Goal: Check status

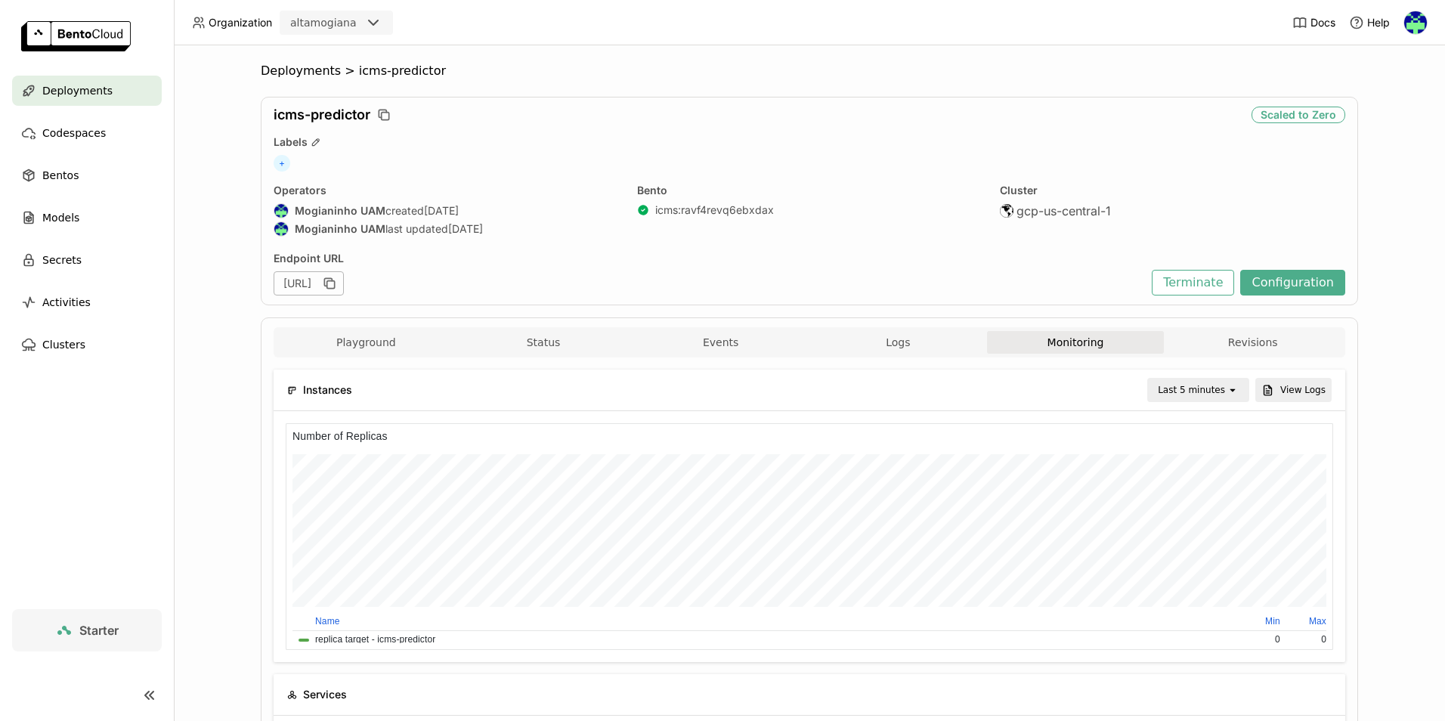
scroll to position [221, 342]
click at [313, 77] on span "Deployments" at bounding box center [301, 71] width 80 height 15
